Goal: Task Accomplishment & Management: Complete application form

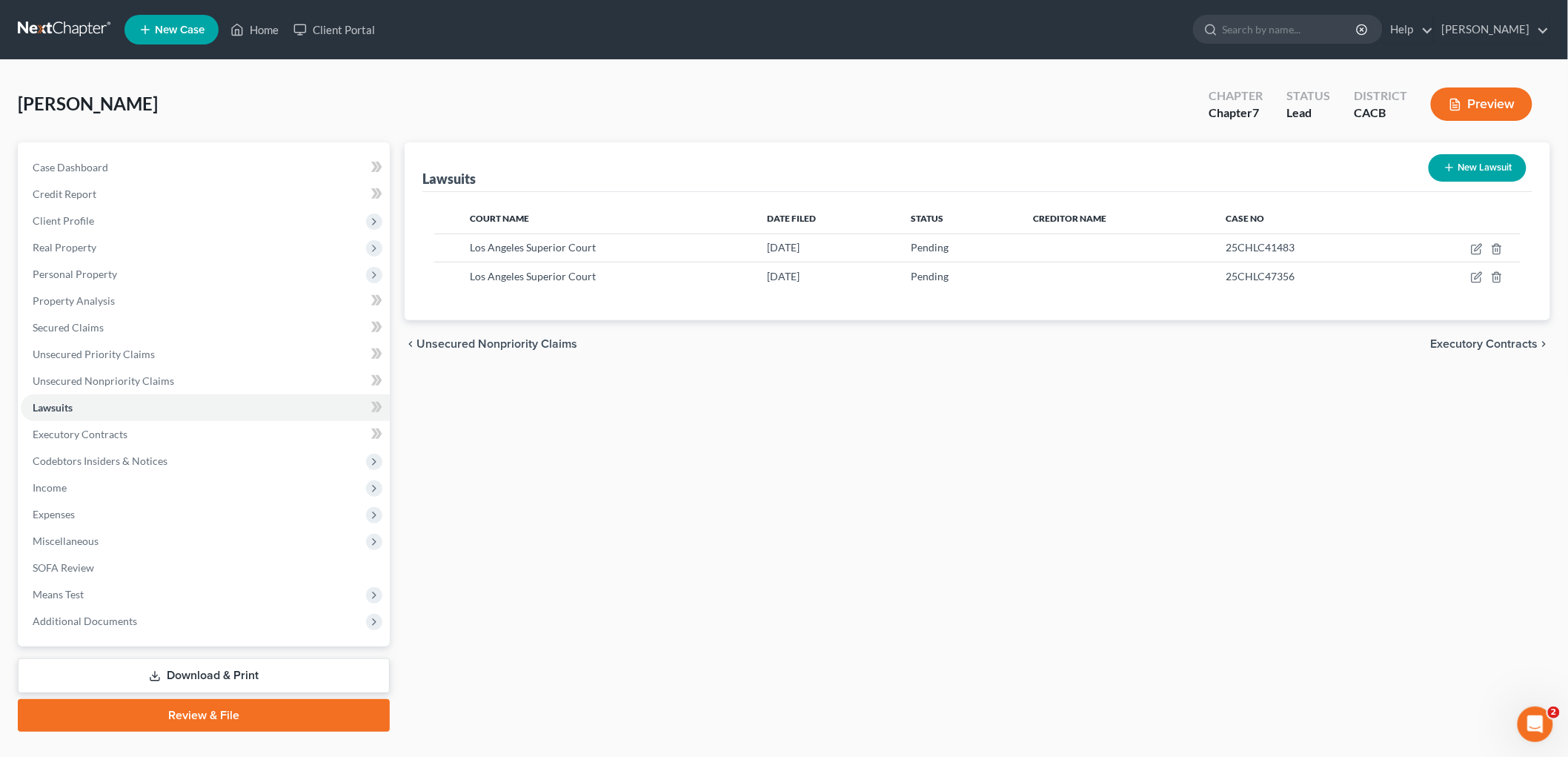
click at [1492, 170] on button "New Lawsuit" at bounding box center [1478, 167] width 98 height 27
select select "0"
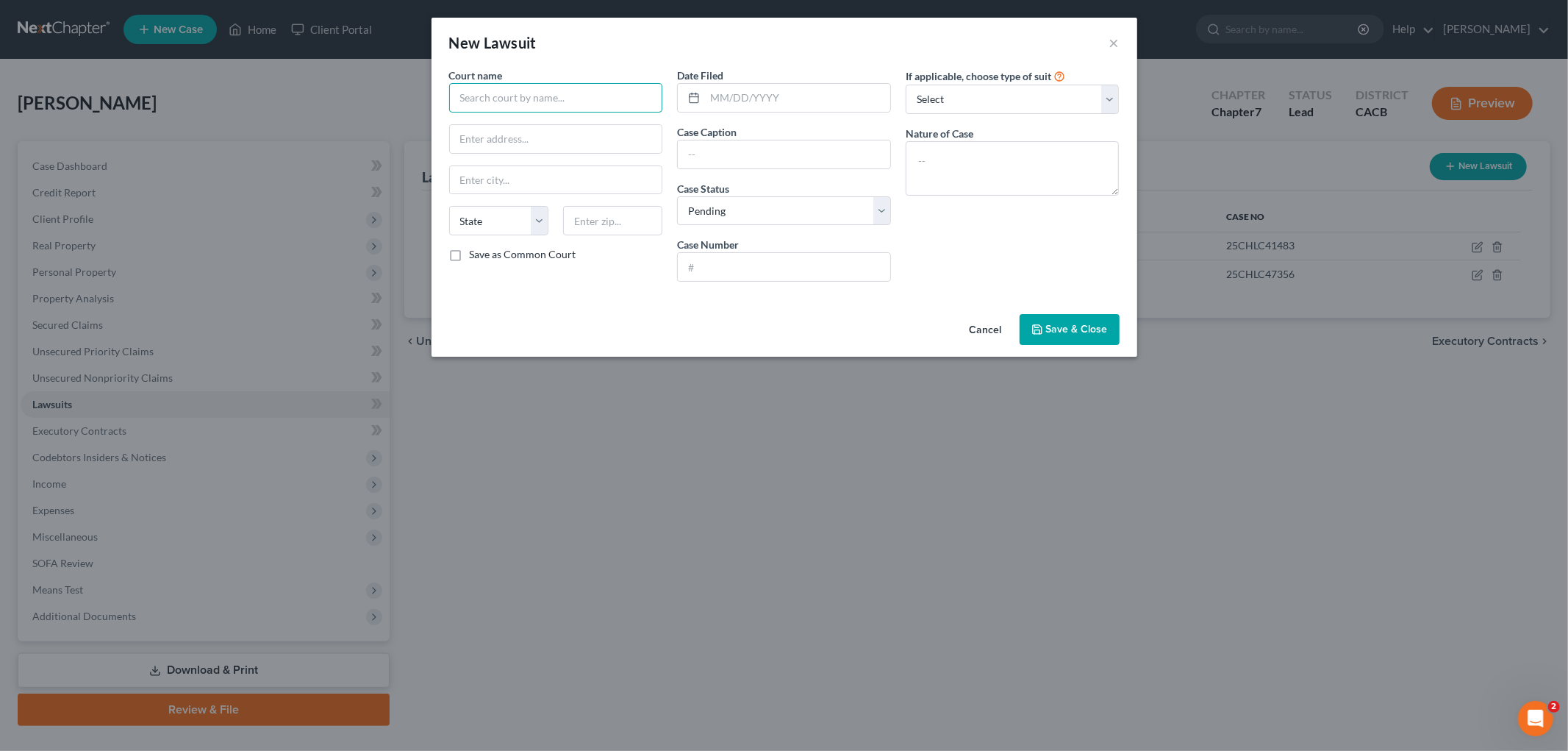
click at [575, 98] on input "text" at bounding box center [556, 98] width 214 height 29
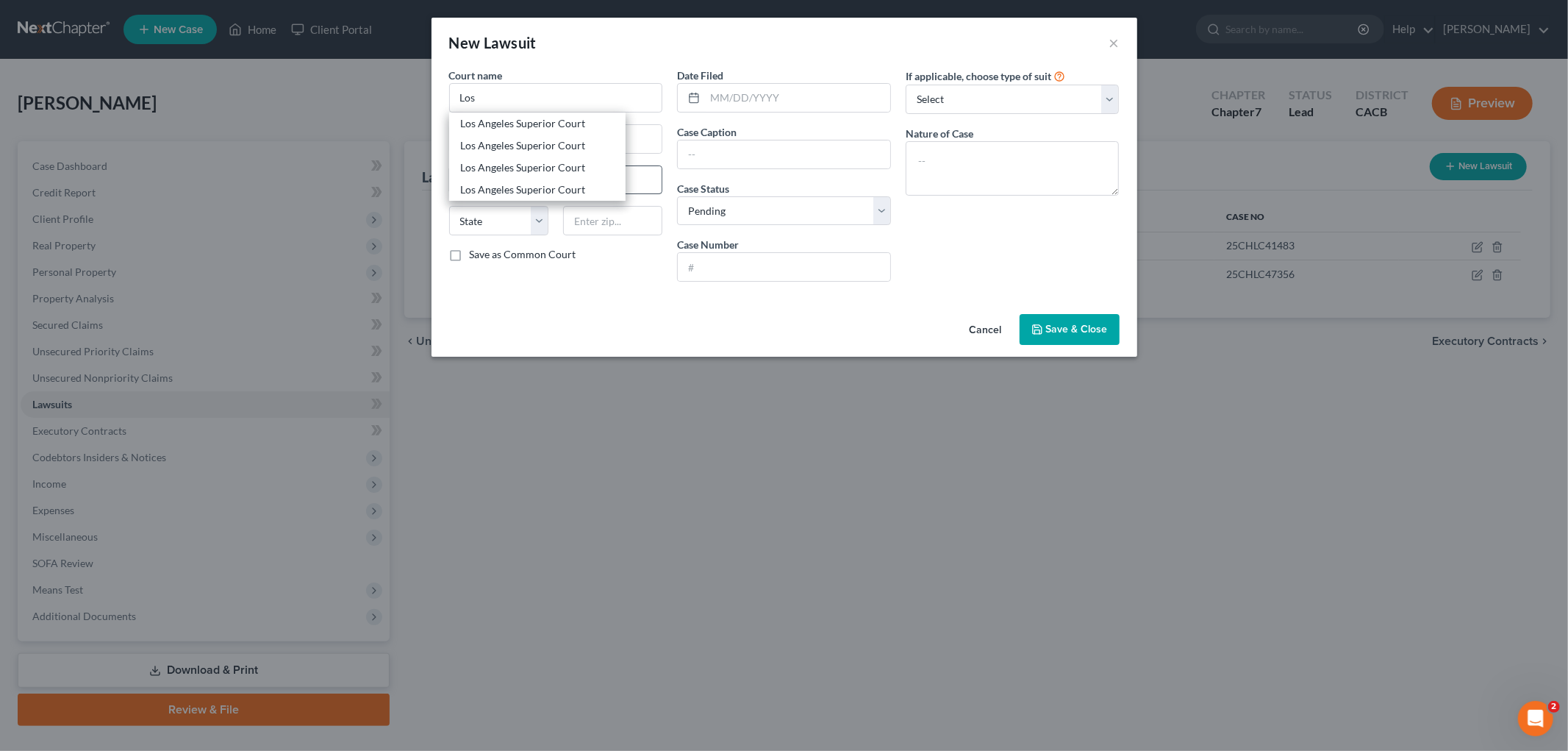
drag, startPoint x: 528, startPoint y: 190, endPoint x: 525, endPoint y: 182, distance: 8.5
click at [529, 190] on div "Los Angeles Superior Court" at bounding box center [537, 189] width 153 height 15
type input "Los Angeles Superior Court"
type input "[STREET_ADDRESS]"
type input "Chatsworth"
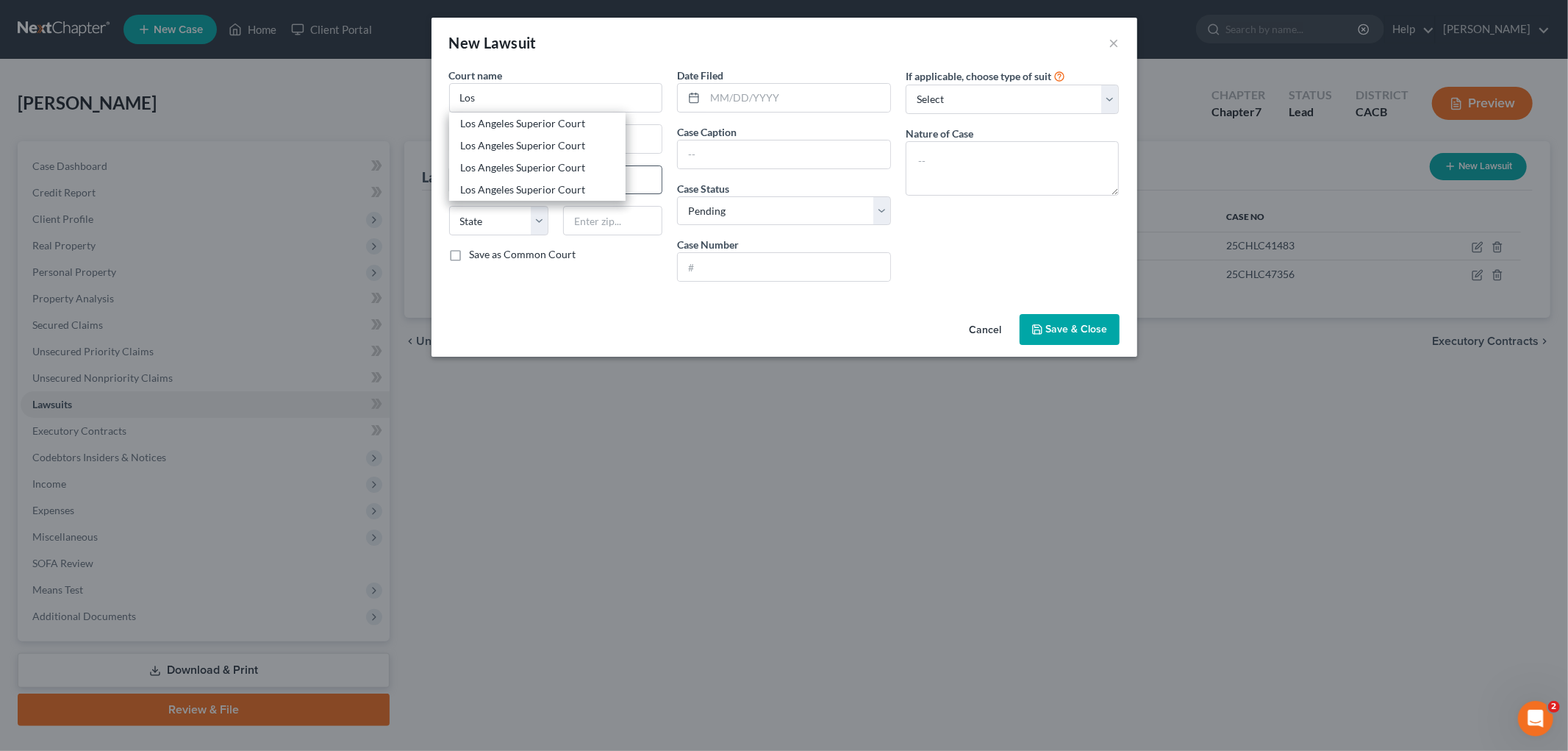
select select "4"
type input "91311"
click at [461, 141] on input "[STREET_ADDRESS]" at bounding box center [556, 139] width 212 height 28
type input "[STREET_ADDRESS]"
drag, startPoint x: 748, startPoint y: 91, endPoint x: 820, endPoint y: 109, distance: 74.2
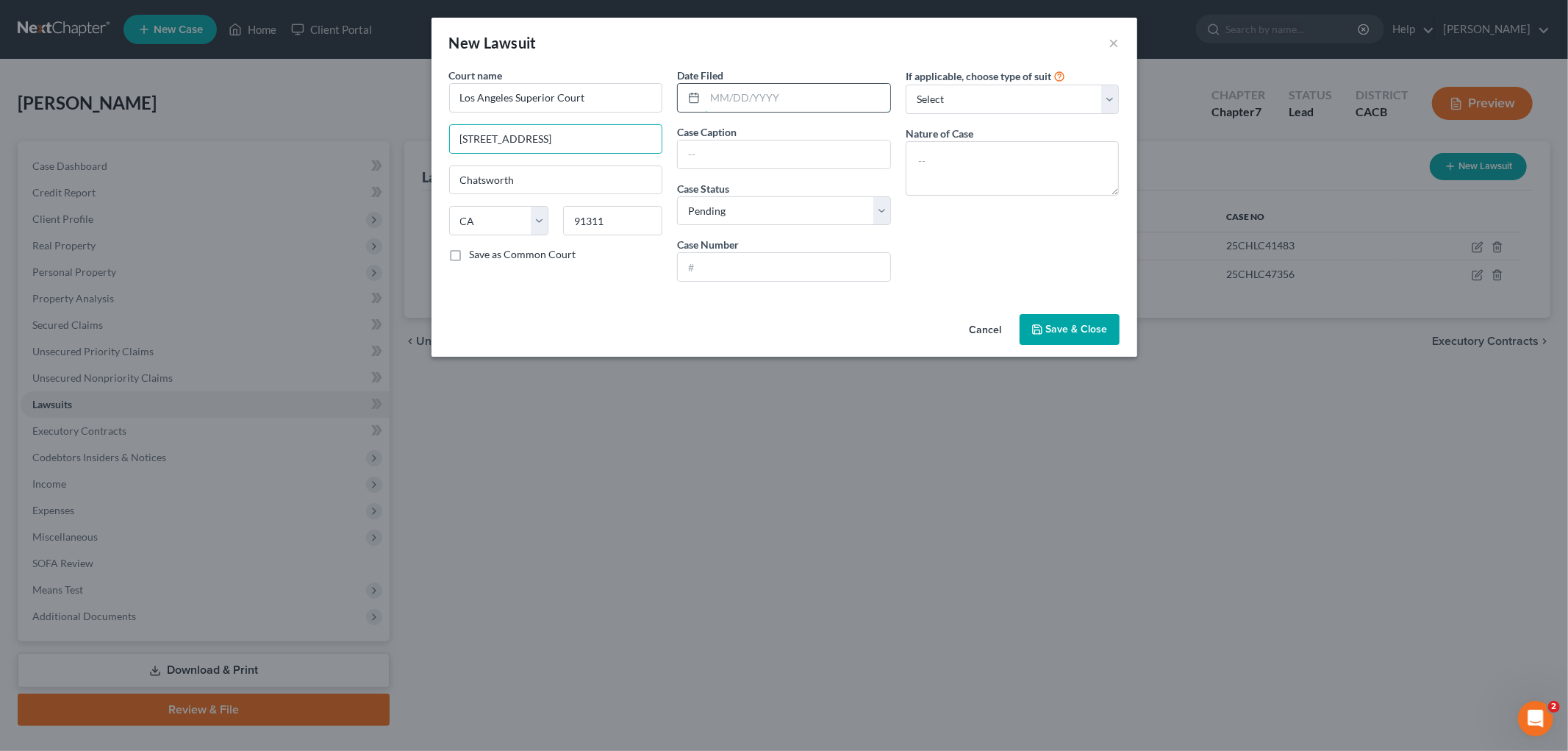
click at [750, 91] on input "text" at bounding box center [797, 98] width 185 height 28
click at [760, 266] on input "text" at bounding box center [784, 267] width 212 height 28
type input "25CHLC45245"
click at [762, 165] on input "text" at bounding box center [784, 155] width 212 height 28
type input "American Express vs. [PERSON_NAME]"
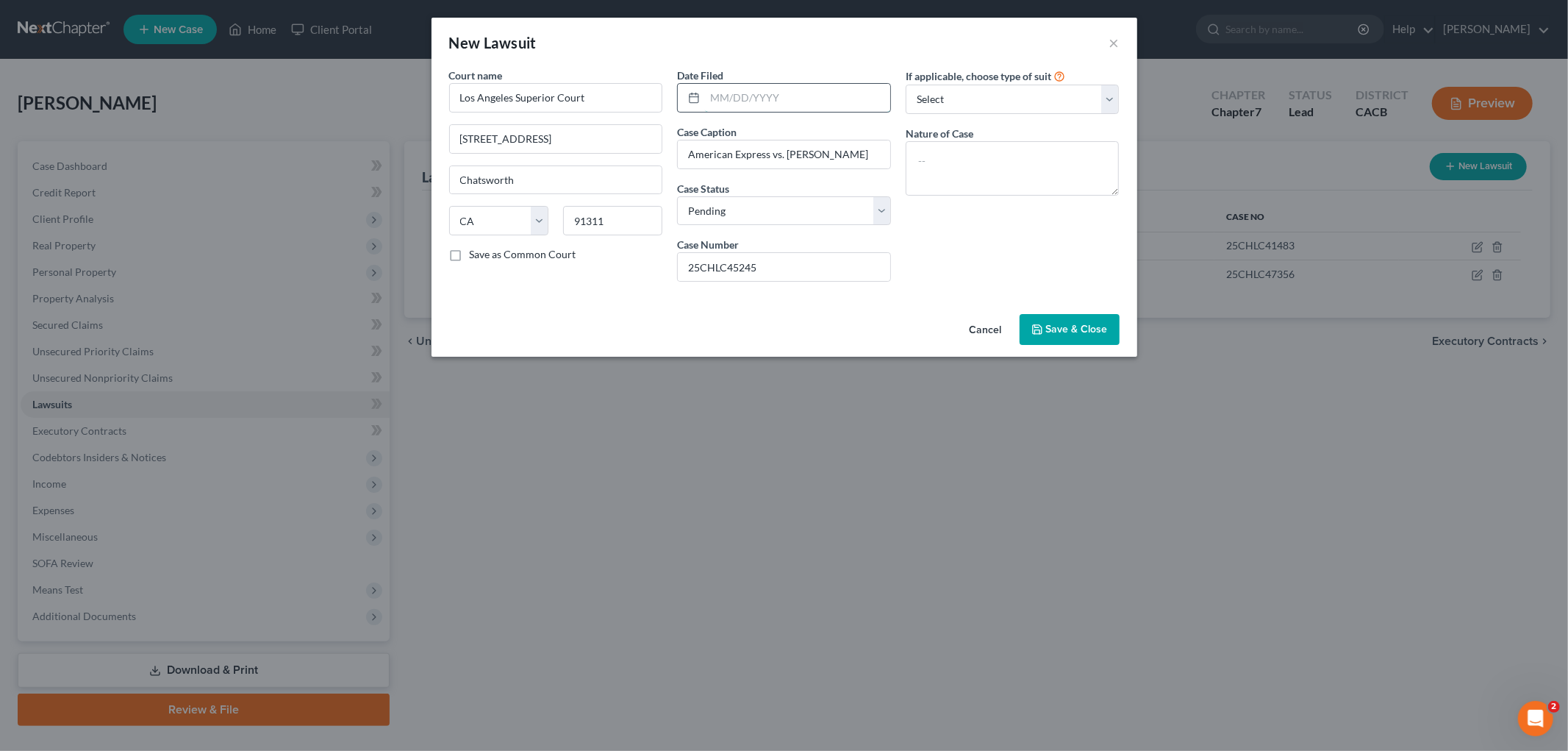
click at [752, 103] on input "text" at bounding box center [797, 98] width 185 height 28
type input "[DATE]"
click at [993, 184] on textarea at bounding box center [1013, 168] width 214 height 55
type textarea "Collections"
click at [1051, 327] on span "Save & Close" at bounding box center [1076, 329] width 61 height 12
